Goal: Use online tool/utility: Utilize a website feature to perform a specific function

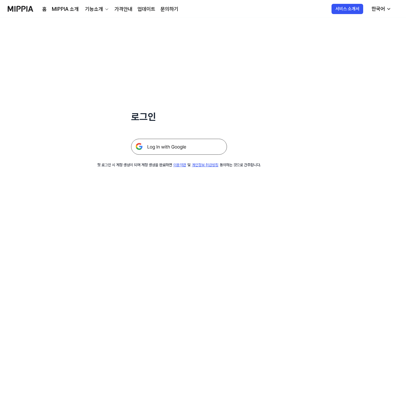
click at [175, 139] on div at bounding box center [179, 138] width 96 height 31
click at [177, 141] on img at bounding box center [179, 147] width 96 height 16
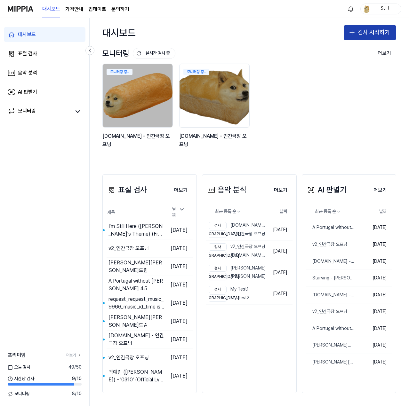
click at [365, 28] on button "검사 시작하기" at bounding box center [370, 32] width 52 height 15
click at [371, 33] on button "검사 시작하기" at bounding box center [370, 32] width 52 height 15
click at [370, 38] on button "검사 시작하기" at bounding box center [370, 32] width 52 height 15
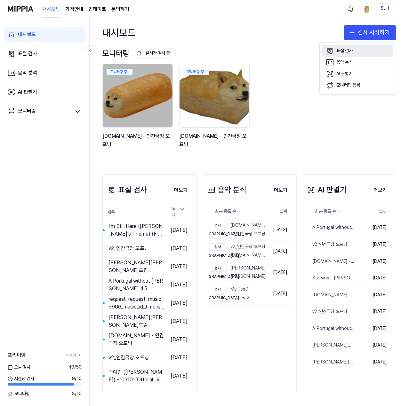
click at [344, 51] on div "표절 검사" at bounding box center [344, 51] width 16 height 6
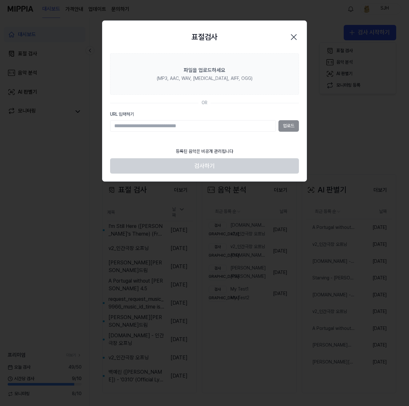
click at [207, 127] on input "URL 입력하기" at bounding box center [193, 126] width 166 height 12
click at [151, 123] on input "**********" at bounding box center [193, 126] width 166 height 12
paste input "**********"
type input "**********"
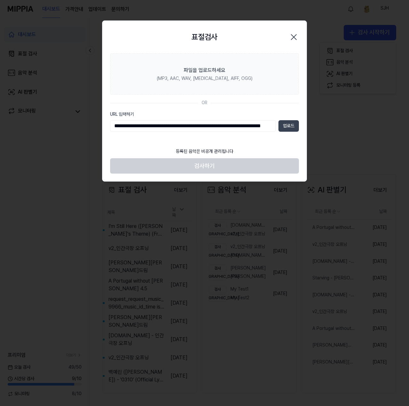
click at [295, 128] on button "업로드" at bounding box center [288, 126] width 20 height 12
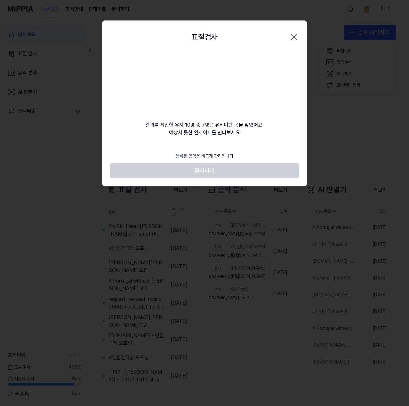
click at [180, 12] on body "대시보드 가격안내 업데이트 문의하기 SJH 대시보드 표절 검사 음악 분석 AI 판별기 모니터링 프리미엄 더보기 [DATE] 검사 49 / 50…" at bounding box center [204, 203] width 409 height 406
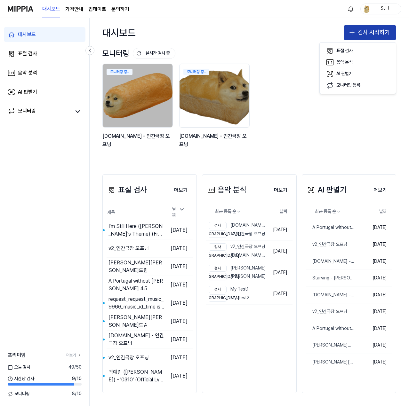
click at [369, 36] on button "검사 시작하기" at bounding box center [370, 32] width 52 height 15
click at [363, 31] on button "검사 시작하기" at bounding box center [370, 32] width 52 height 15
click at [357, 51] on button "표절 검사" at bounding box center [357, 51] width 71 height 12
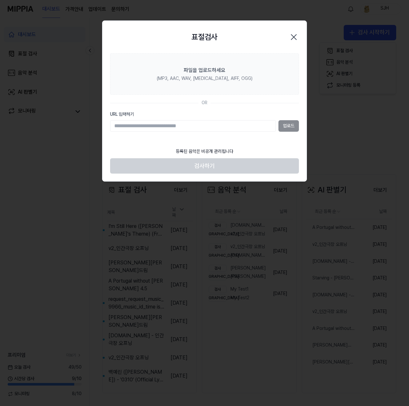
click at [223, 128] on input "URL 입력하기" at bounding box center [193, 126] width 166 height 12
type input "**********"
click at [289, 123] on button "업로드" at bounding box center [288, 126] width 20 height 12
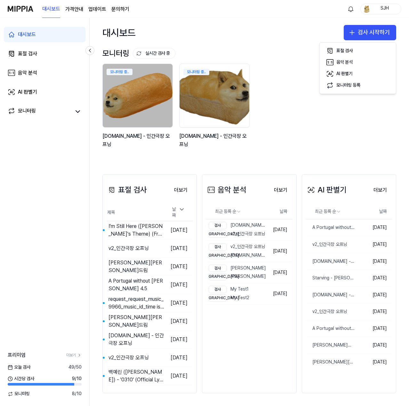
drag, startPoint x: 99, startPoint y: 139, endPoint x: 355, endPoint y: 138, distance: 255.6
click at [364, 35] on button "검사 시작하기" at bounding box center [370, 32] width 52 height 15
click at [349, 48] on div "표절 검사" at bounding box center [344, 51] width 16 height 6
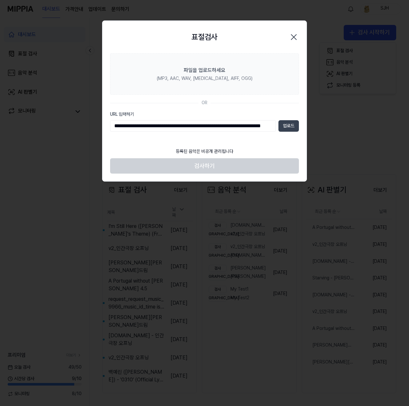
type input "**********"
click at [286, 128] on button "업로드" at bounding box center [288, 126] width 20 height 12
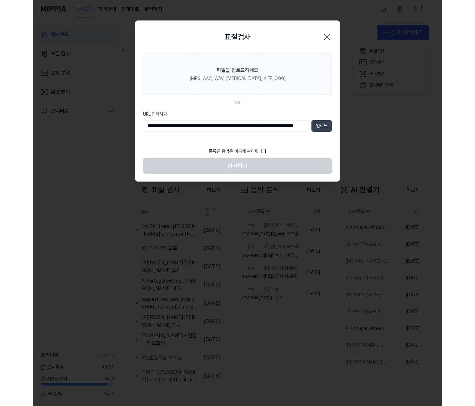
scroll to position [0, 0]
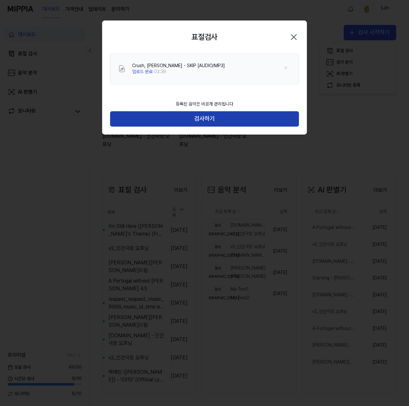
click at [216, 121] on button "검사하기" at bounding box center [204, 118] width 189 height 15
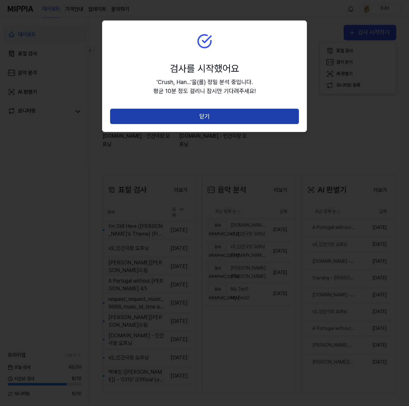
click at [215, 118] on button "닫기" at bounding box center [204, 116] width 189 height 15
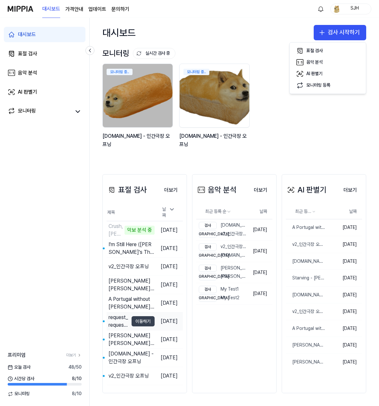
click at [139, 325] on button "이동하기" at bounding box center [142, 321] width 23 height 10
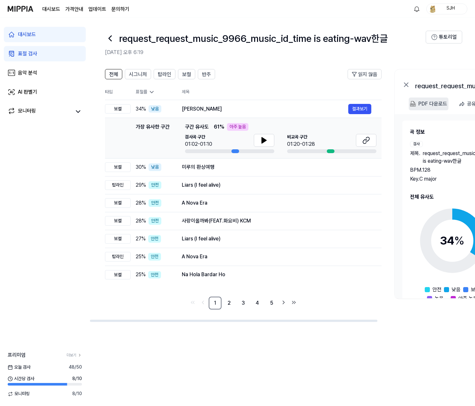
click at [409, 103] on div "PDF 다운로드" at bounding box center [432, 104] width 29 height 8
